Goal: Go to known website: Access a specific website the user already knows

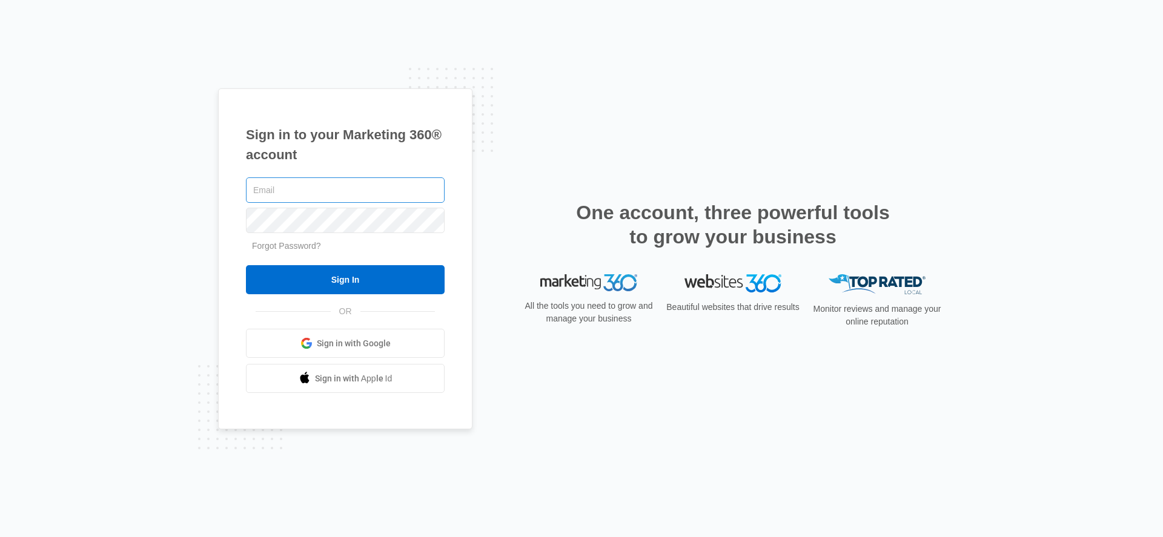
click at [282, 193] on input "text" at bounding box center [345, 190] width 199 height 25
type input "[EMAIL_ADDRESS][PERSON_NAME][DOMAIN_NAME]"
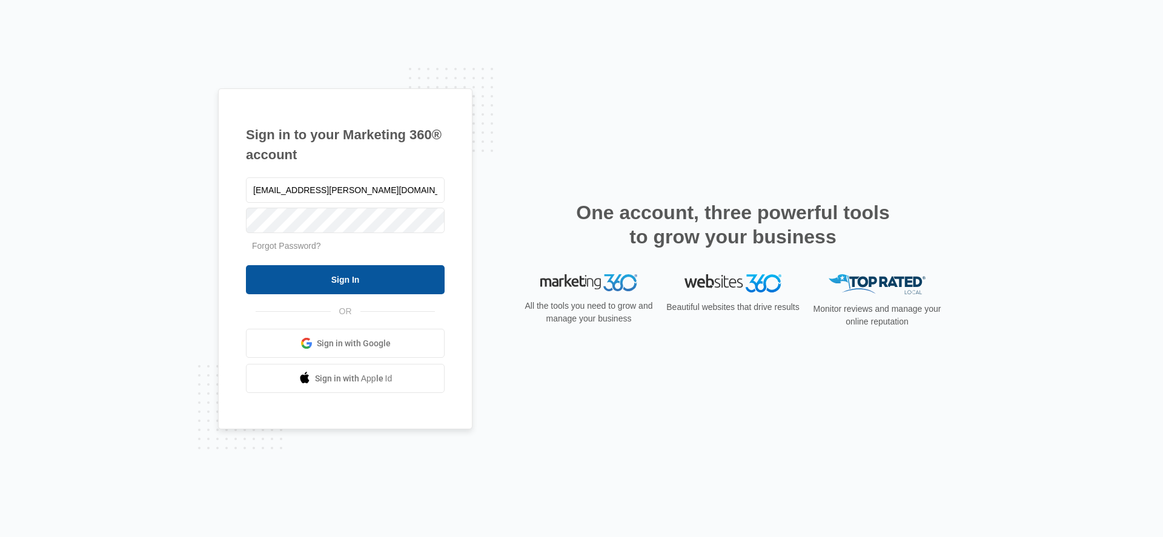
click at [317, 271] on input "Sign In" at bounding box center [345, 279] width 199 height 29
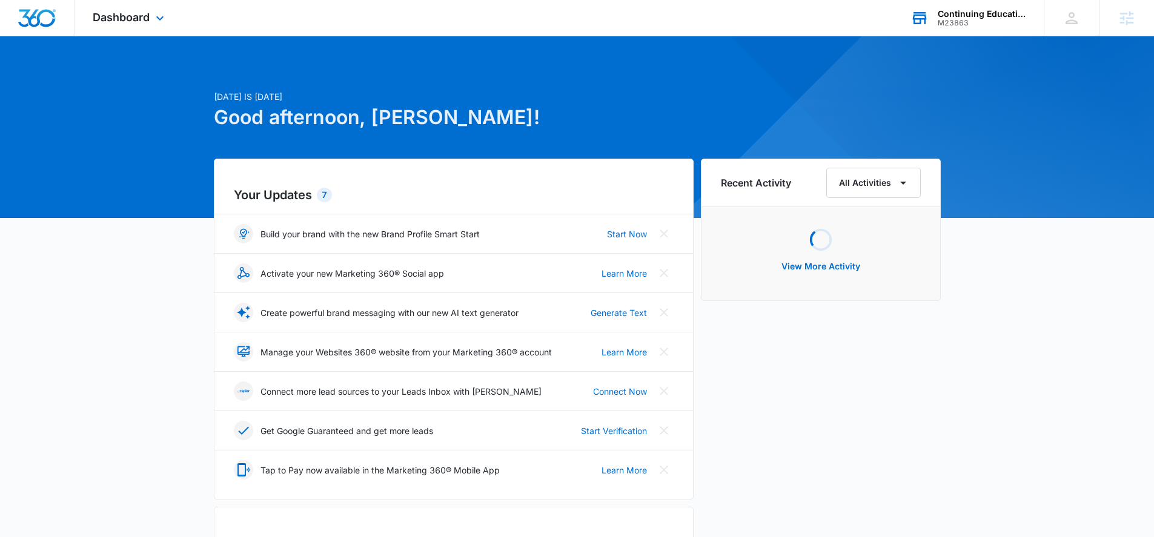
click at [986, 24] on div "M23863" at bounding box center [982, 23] width 88 height 8
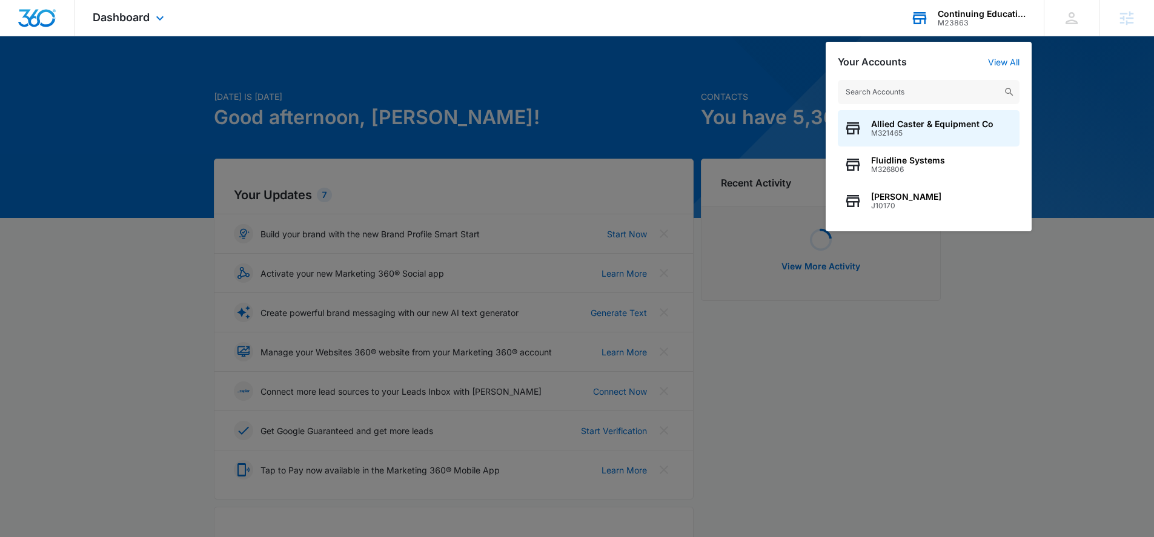
click at [927, 88] on input "text" at bounding box center [929, 92] width 182 height 24
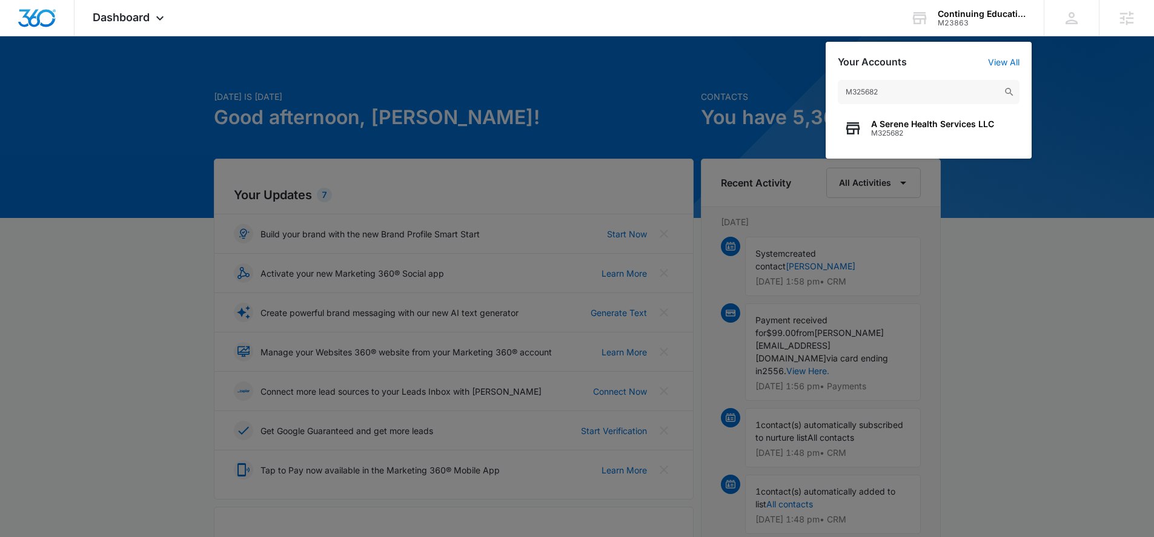
type input "M325682"
click at [883, 123] on span "A Serene Health Services LLC" at bounding box center [932, 124] width 123 height 10
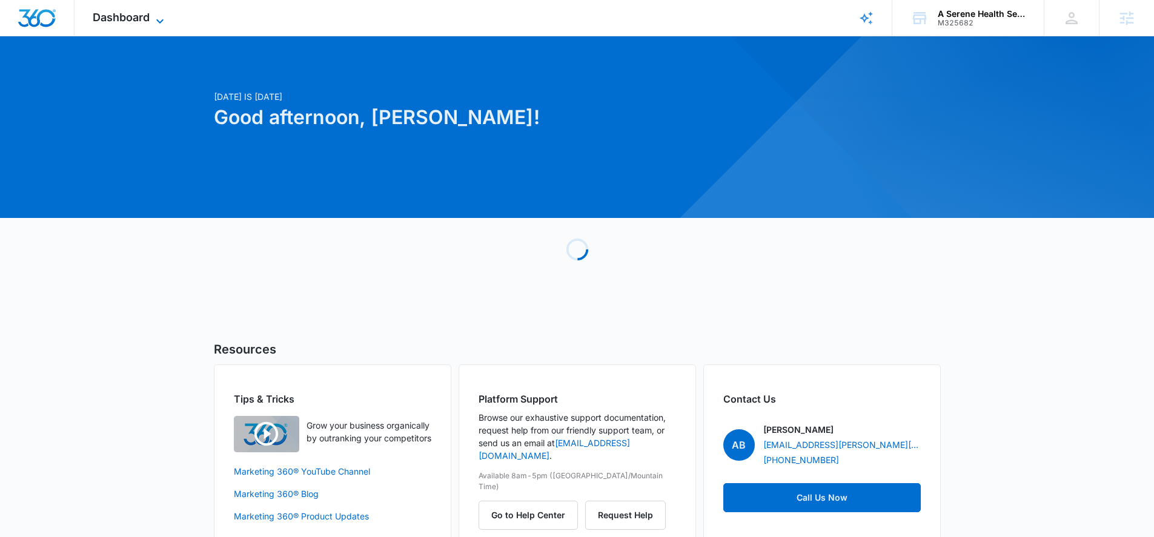
click at [124, 21] on span "Dashboard" at bounding box center [121, 17] width 57 height 13
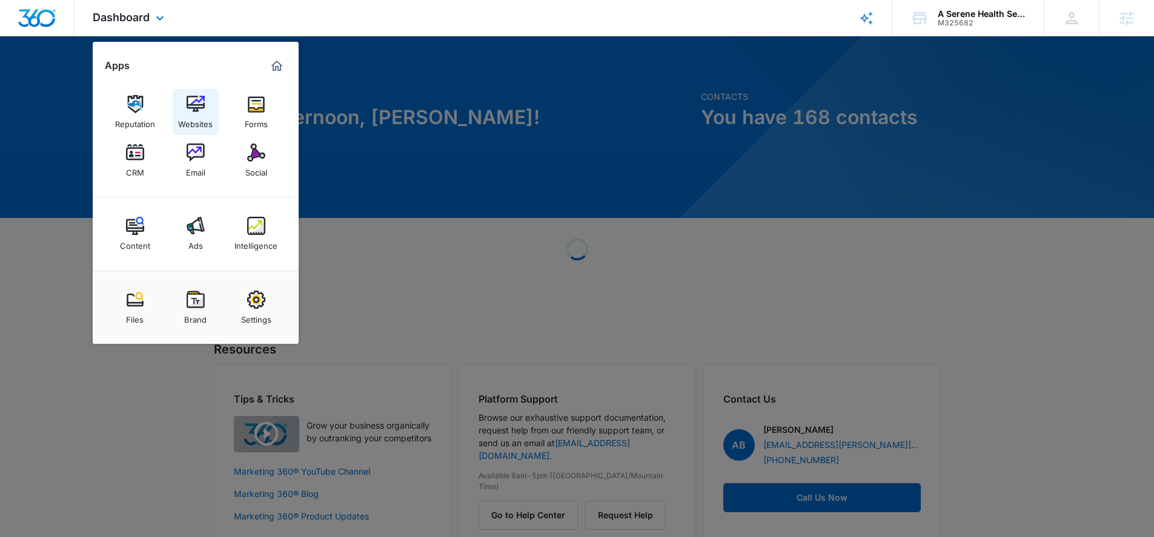
click at [190, 99] on img at bounding box center [196, 104] width 18 height 18
